Goal: Task Accomplishment & Management: Manage account settings

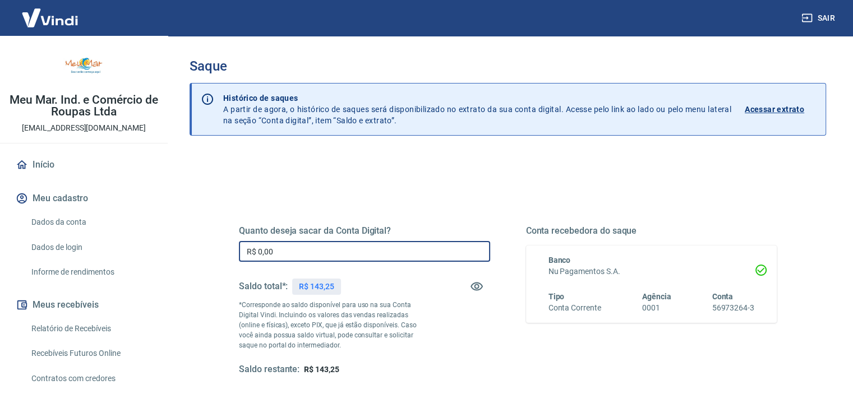
click at [364, 250] on input "R$ 0,00" at bounding box center [364, 251] width 251 height 21
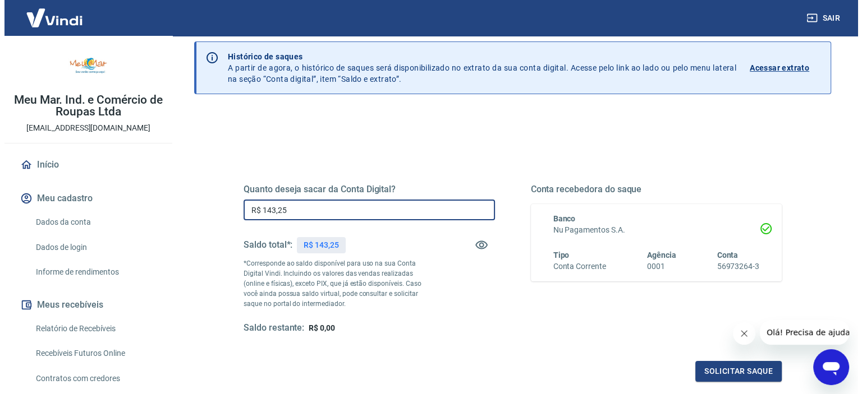
scroll to position [112, 0]
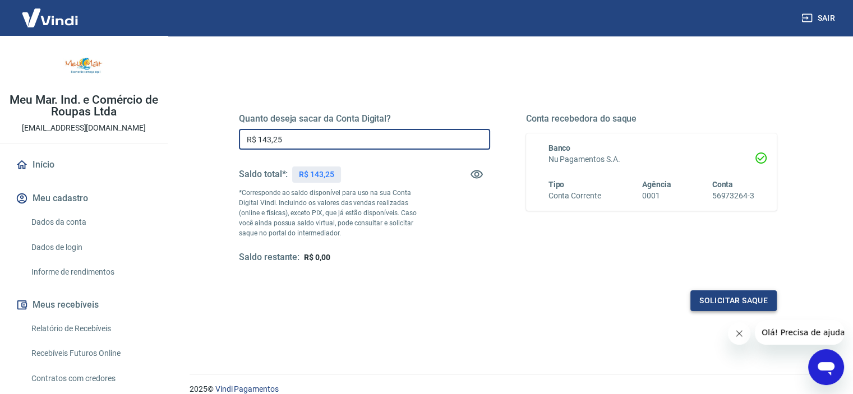
type input "R$ 143,25"
click at [714, 295] on button "Solicitar saque" at bounding box center [734, 301] width 86 height 21
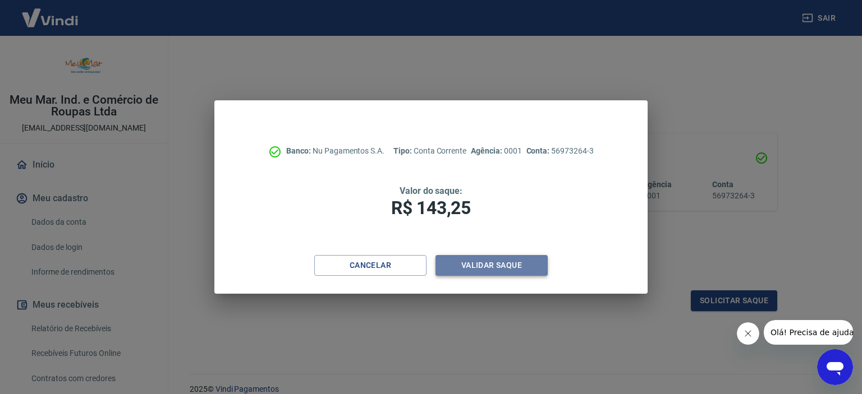
click at [518, 267] on button "Validar saque" at bounding box center [491, 265] width 112 height 21
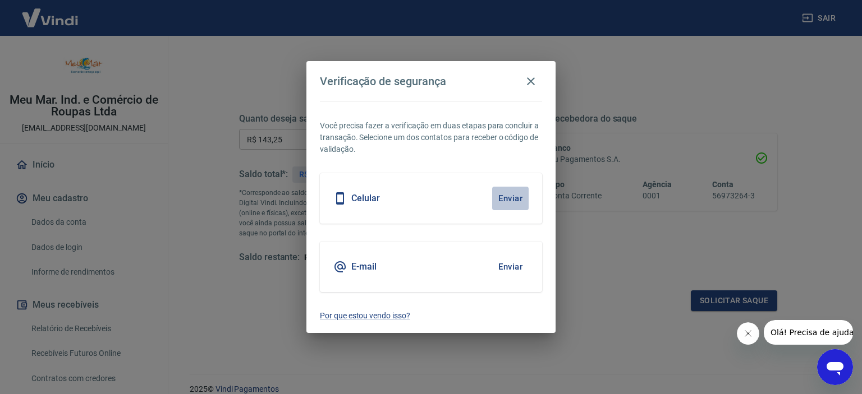
click at [512, 197] on button "Enviar" at bounding box center [510, 199] width 36 height 24
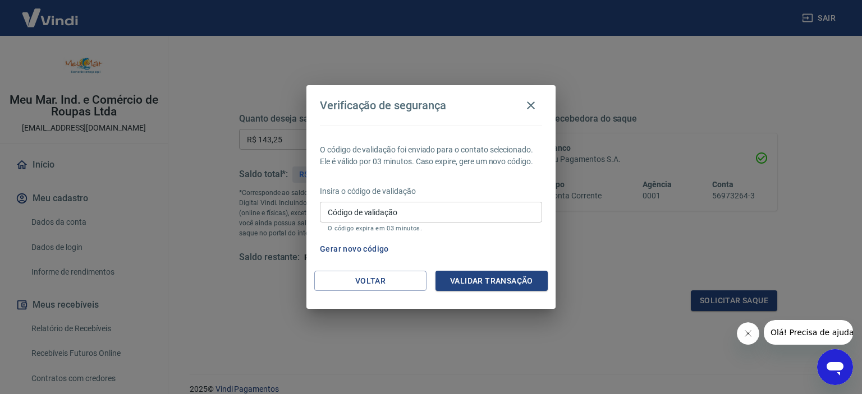
click at [489, 216] on input "Código de validação" at bounding box center [431, 212] width 222 height 21
click at [509, 291] on div "Voltar Validar transação" at bounding box center [430, 290] width 249 height 39
click at [509, 286] on button "Validar transação" at bounding box center [491, 281] width 112 height 21
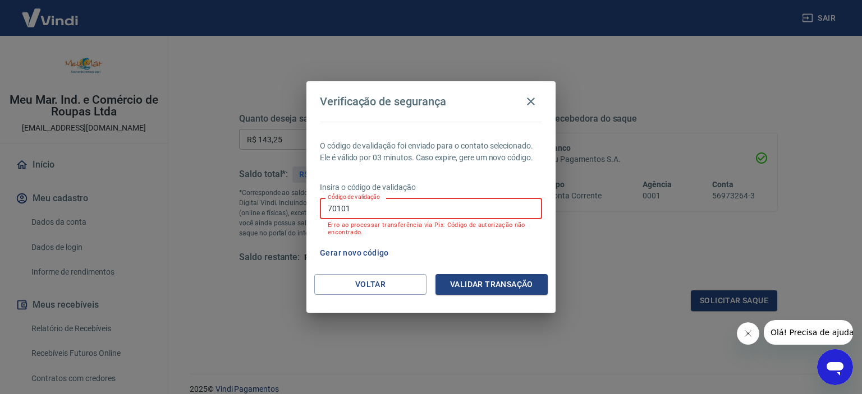
click at [417, 208] on input "70101" at bounding box center [431, 208] width 222 height 21
type input "669723"
click at [464, 282] on button "Validar transação" at bounding box center [491, 284] width 112 height 21
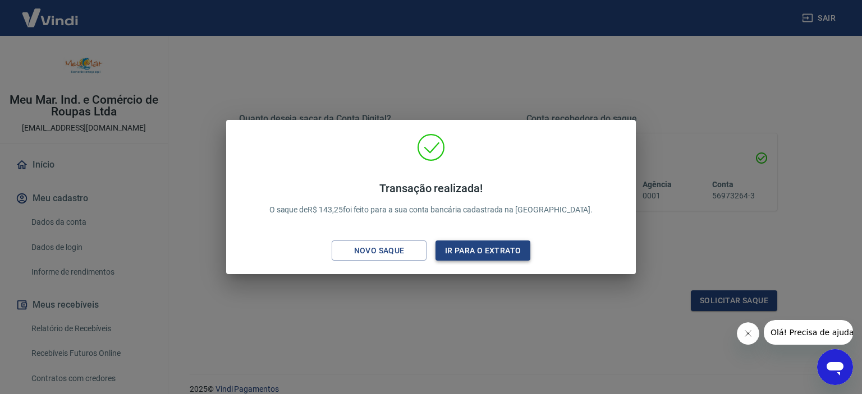
click at [470, 245] on button "Ir para o extrato" at bounding box center [482, 251] width 95 height 21
